Goal: Task Accomplishment & Management: Use online tool/utility

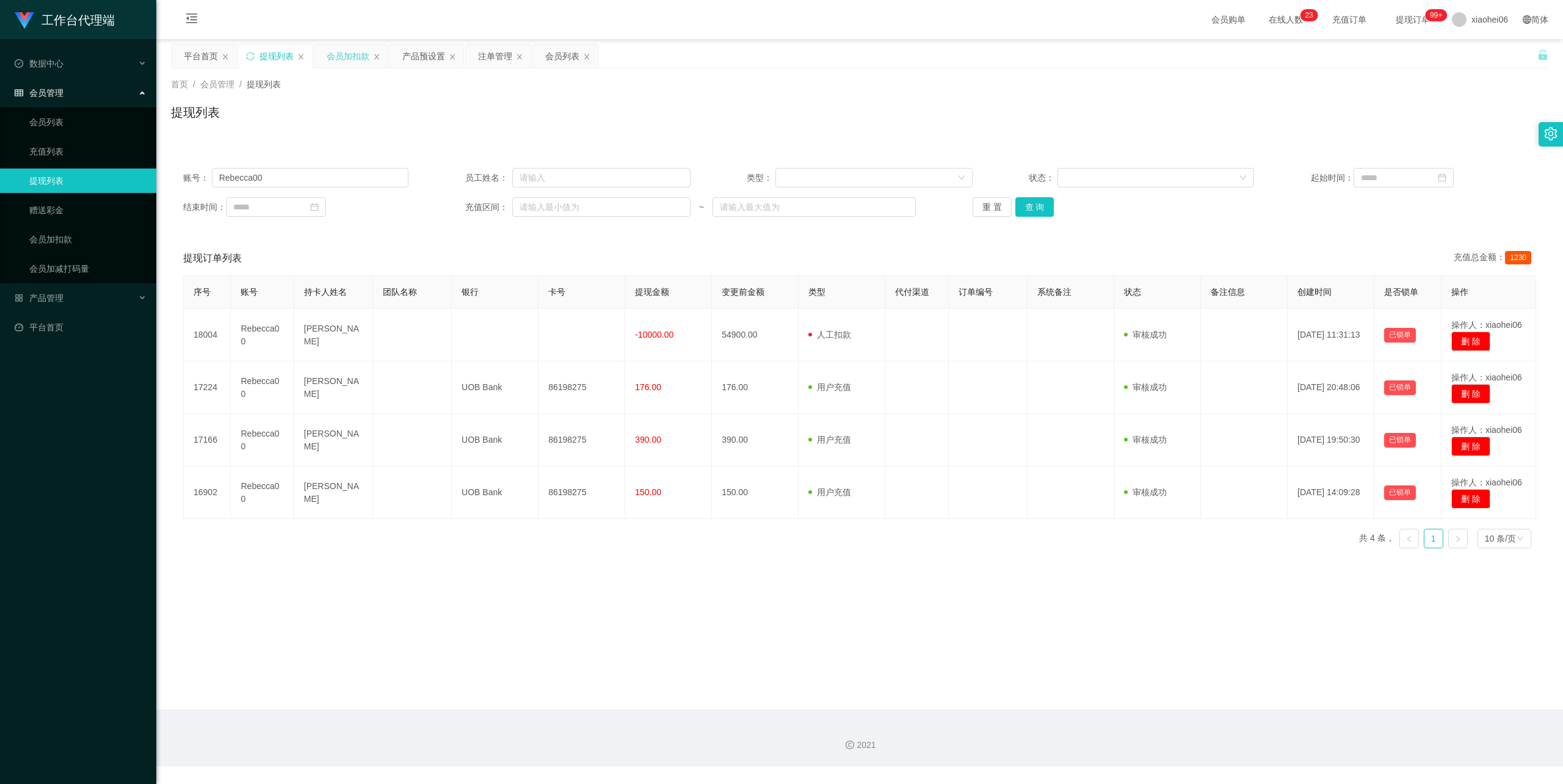
click at [358, 59] on div "会员加扣款" at bounding box center [348, 56] width 43 height 23
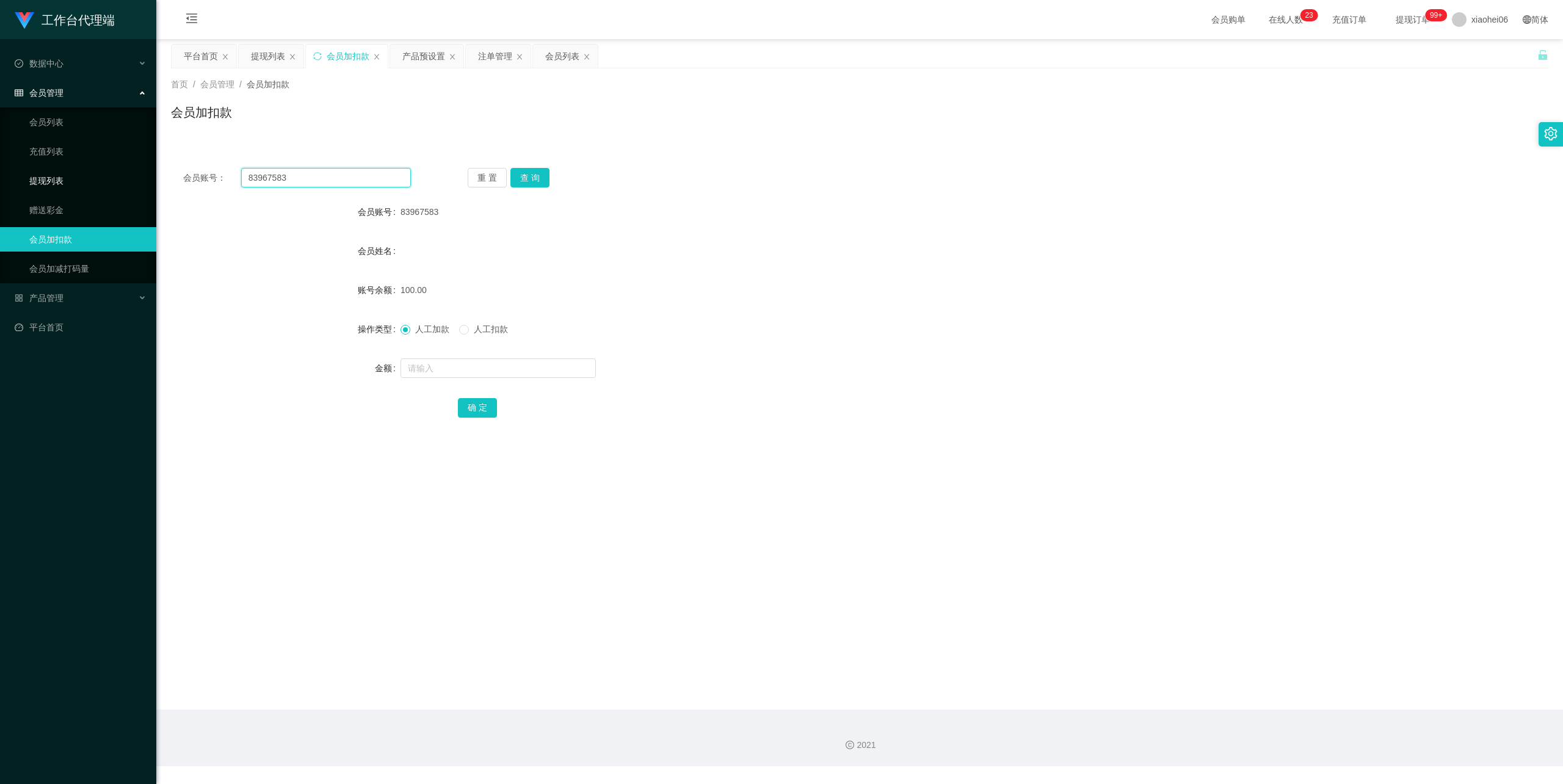
drag, startPoint x: 323, startPoint y: 176, endPoint x: 86, endPoint y: 180, distance: 237.0
click at [49, 178] on section "工作台代理端 数据中心 会员管理 会员列表 充值列表 提现列表 赠送彩金 会员加扣款 会员加减打码量 产品管理 开奖记录 注单管理 产品列表 即时注单 产品预…" at bounding box center [781, 383] width 1563 height 766
click at [530, 180] on button "查 询" at bounding box center [530, 177] width 39 height 20
click at [473, 325] on span "人工扣款" at bounding box center [491, 329] width 44 height 10
click at [446, 374] on input "text" at bounding box center [498, 368] width 195 height 20
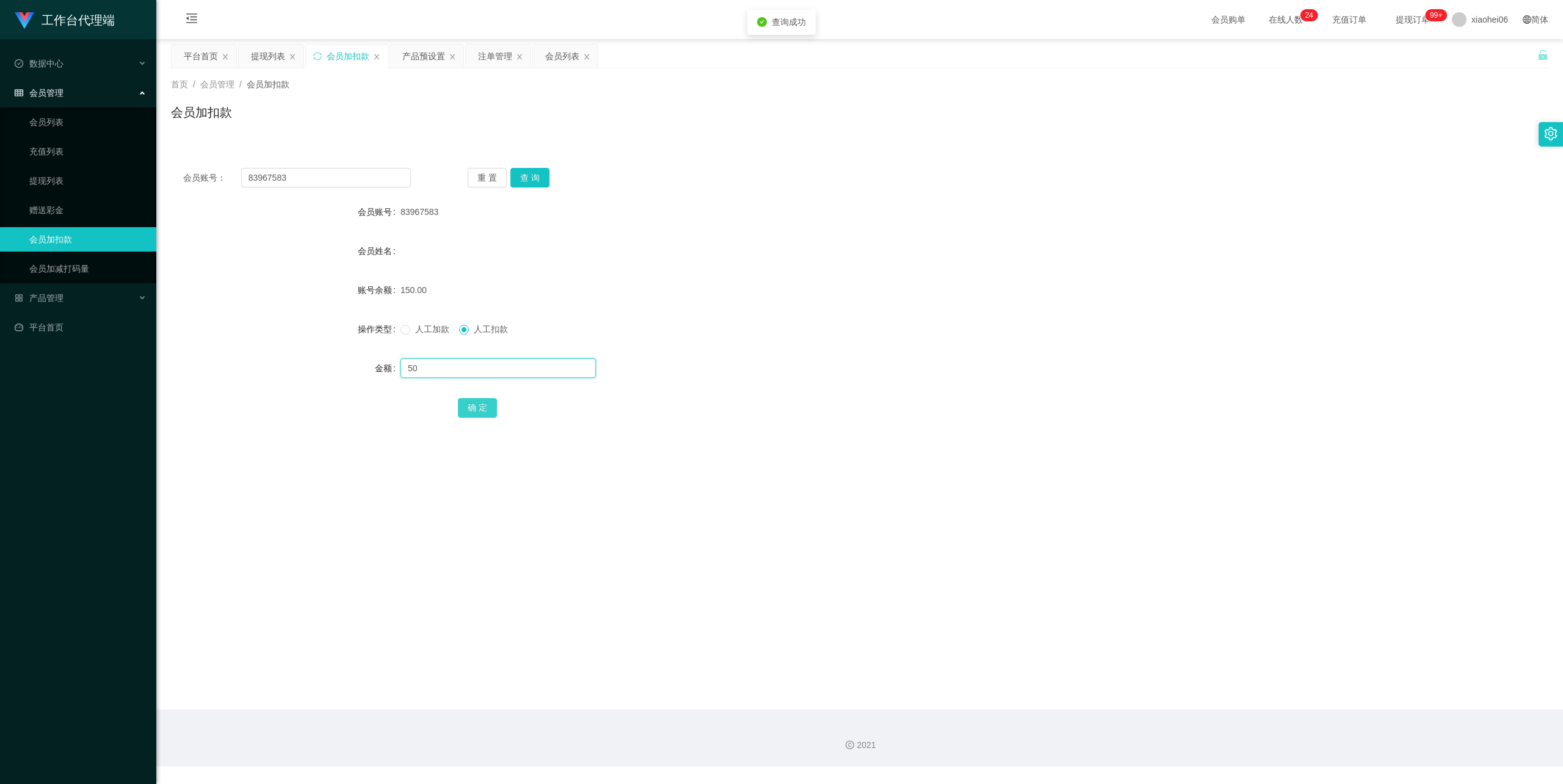
type input "50"
click at [487, 415] on button "确 定" at bounding box center [477, 407] width 39 height 20
click at [825, 245] on div "会员姓名" at bounding box center [859, 251] width 1377 height 24
